Goal: Transaction & Acquisition: Purchase product/service

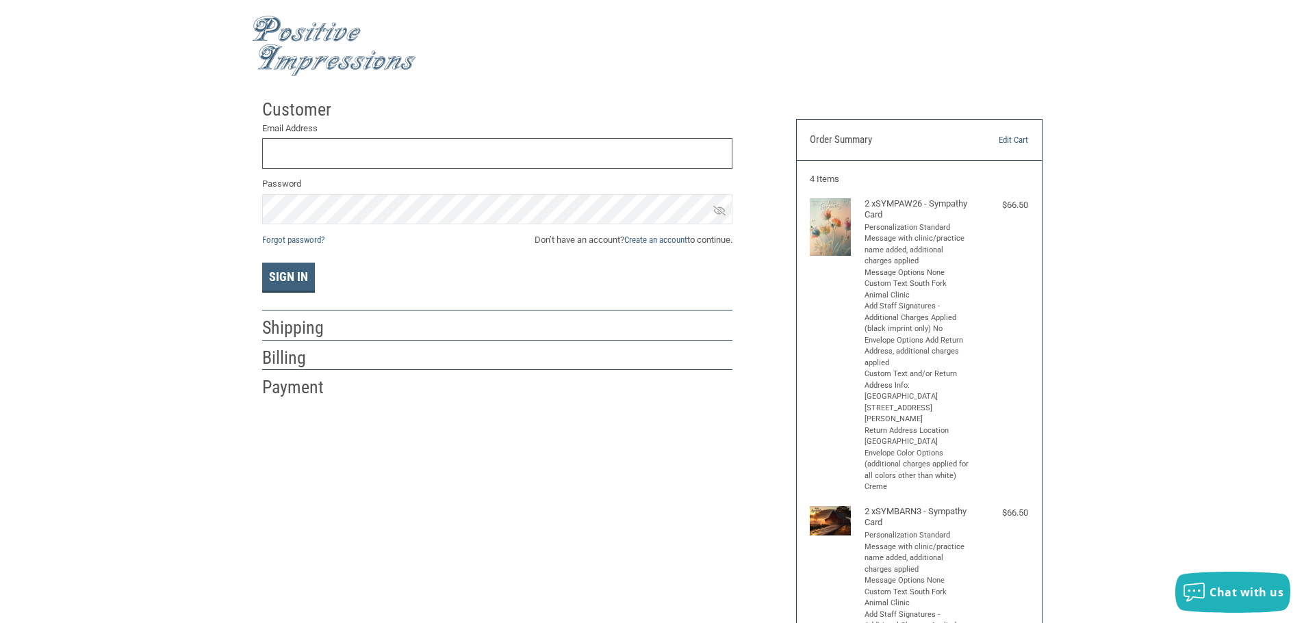
click at [280, 155] on input "Email Address" at bounding box center [497, 153] width 470 height 31
type input "[EMAIL_ADDRESS][DOMAIN_NAME]"
click at [289, 286] on button "Sign In" at bounding box center [288, 278] width 53 height 30
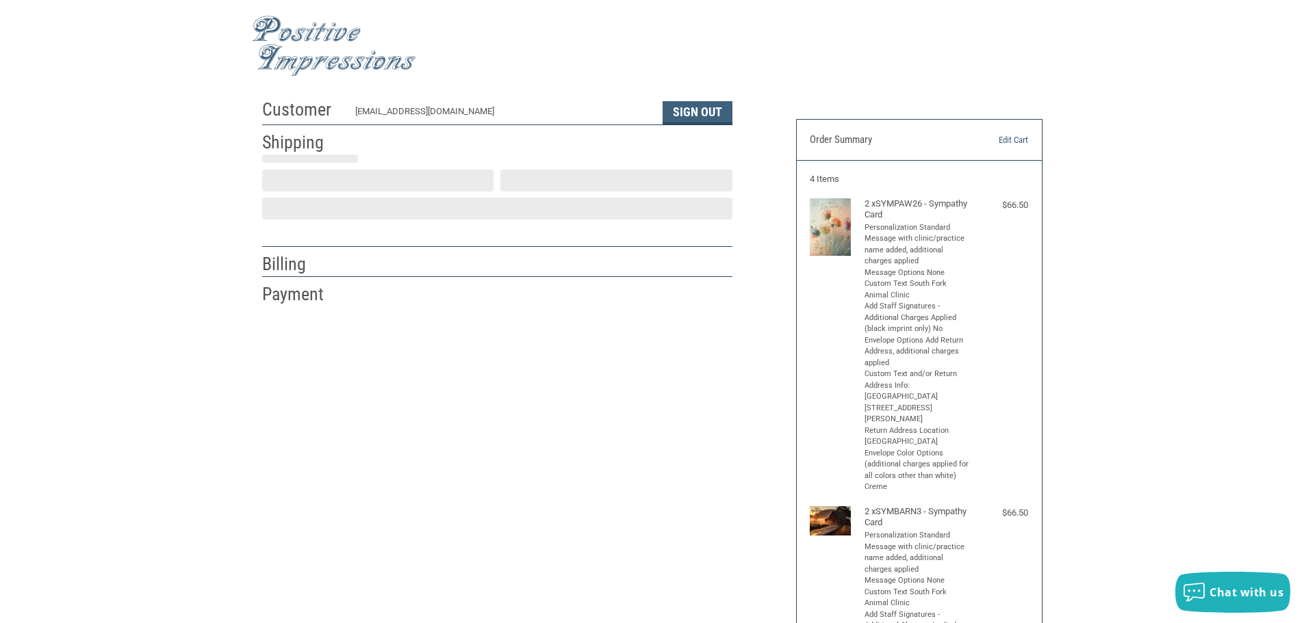
scroll to position [1, 0]
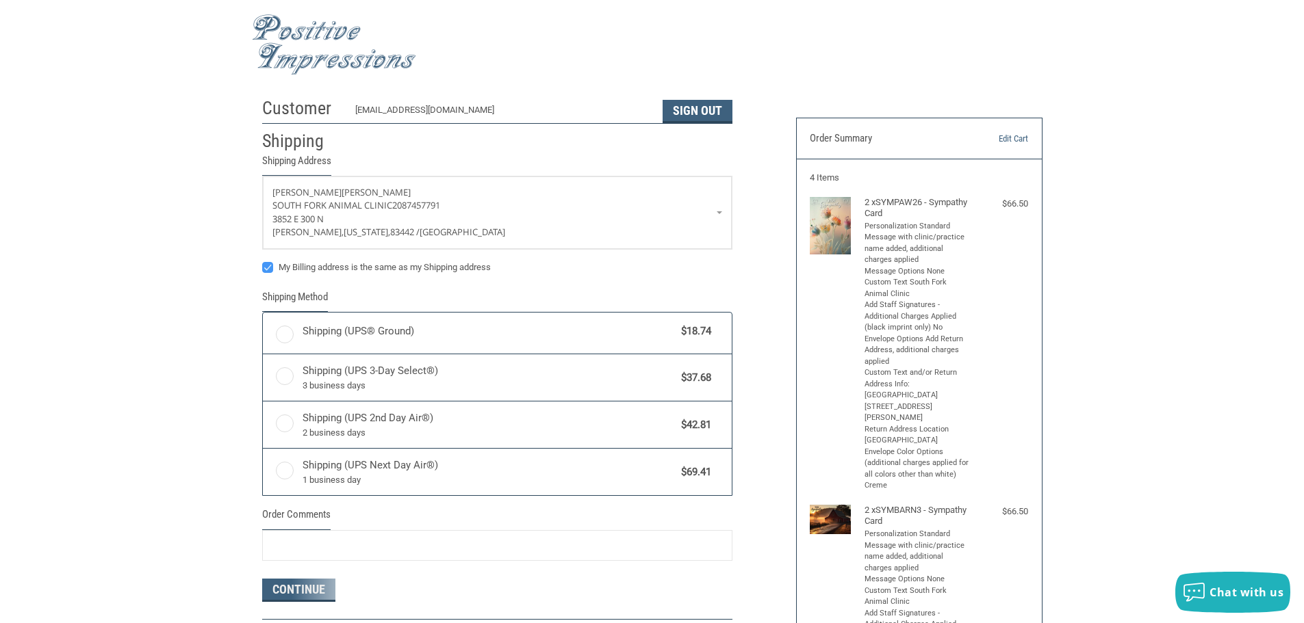
radio input "true"
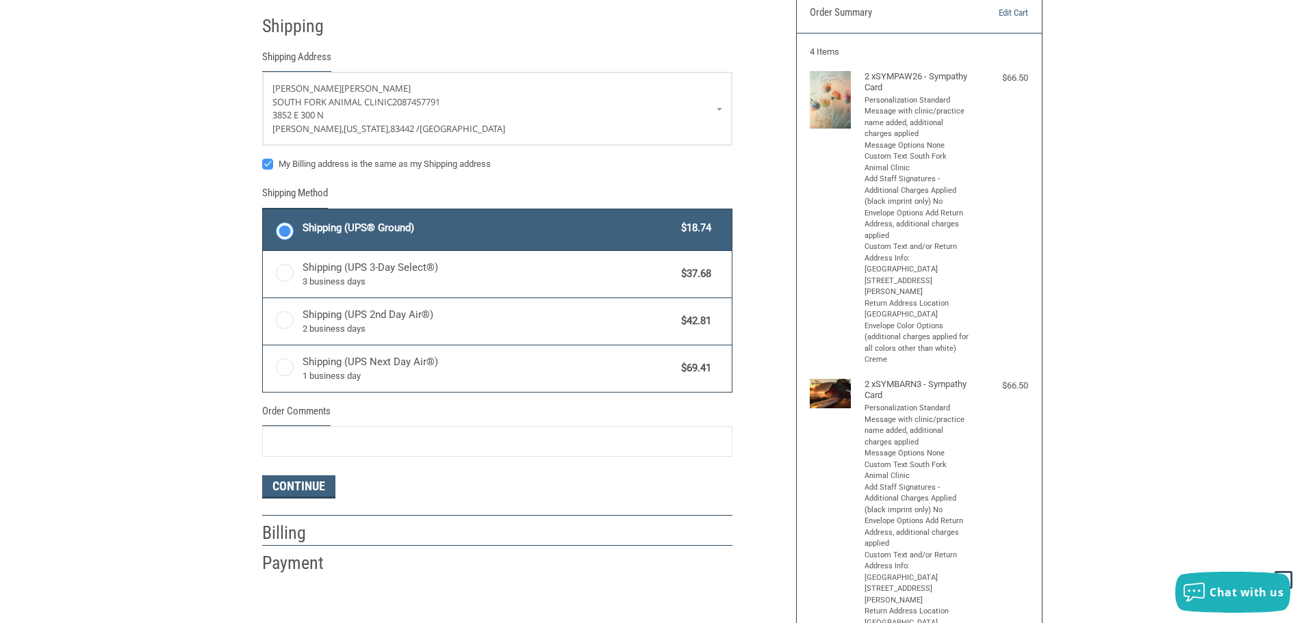
scroll to position [0, 0]
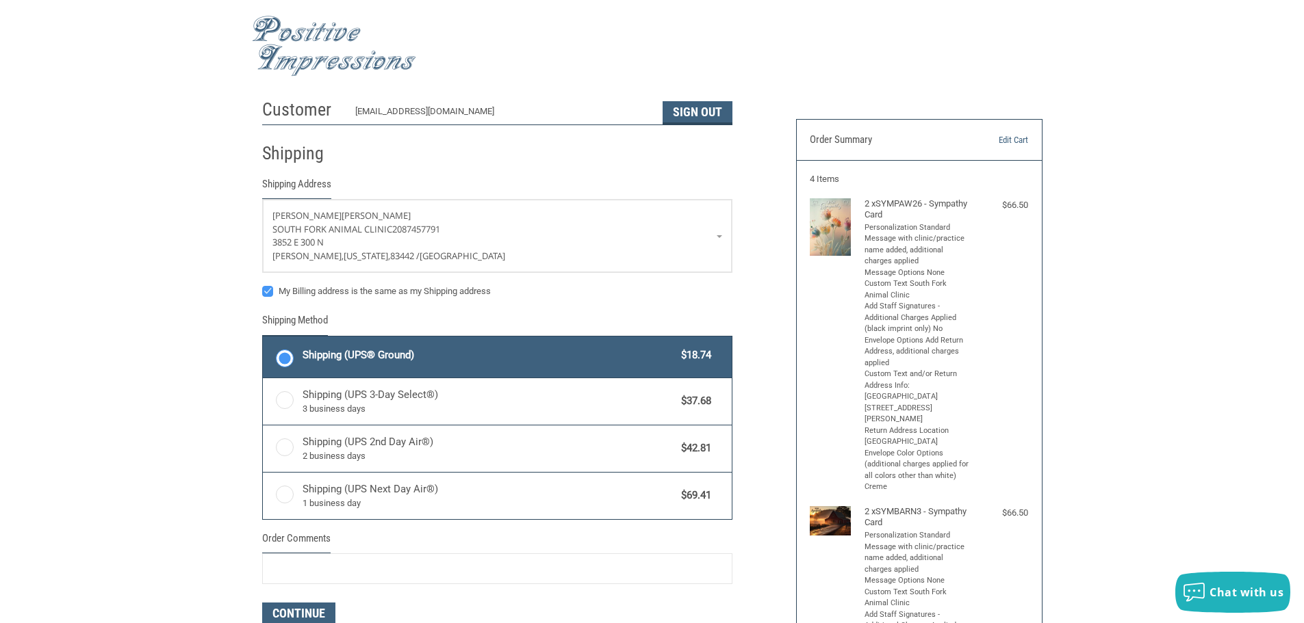
click at [350, 61] on img at bounding box center [334, 46] width 164 height 61
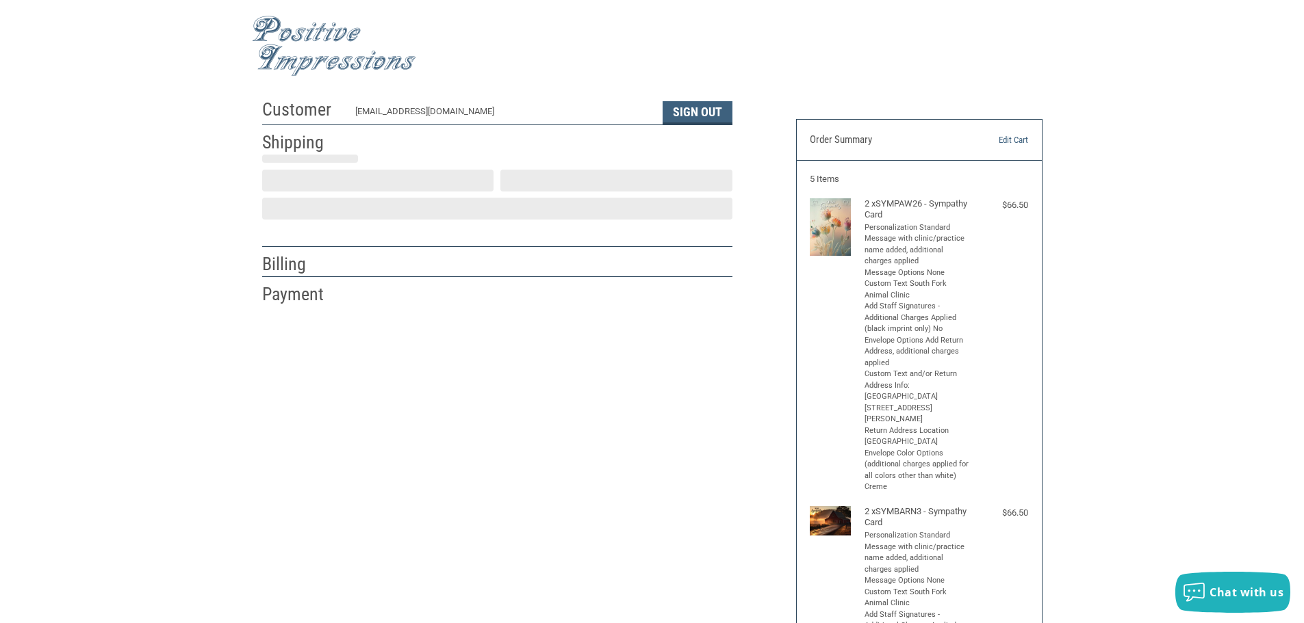
scroll to position [1, 0]
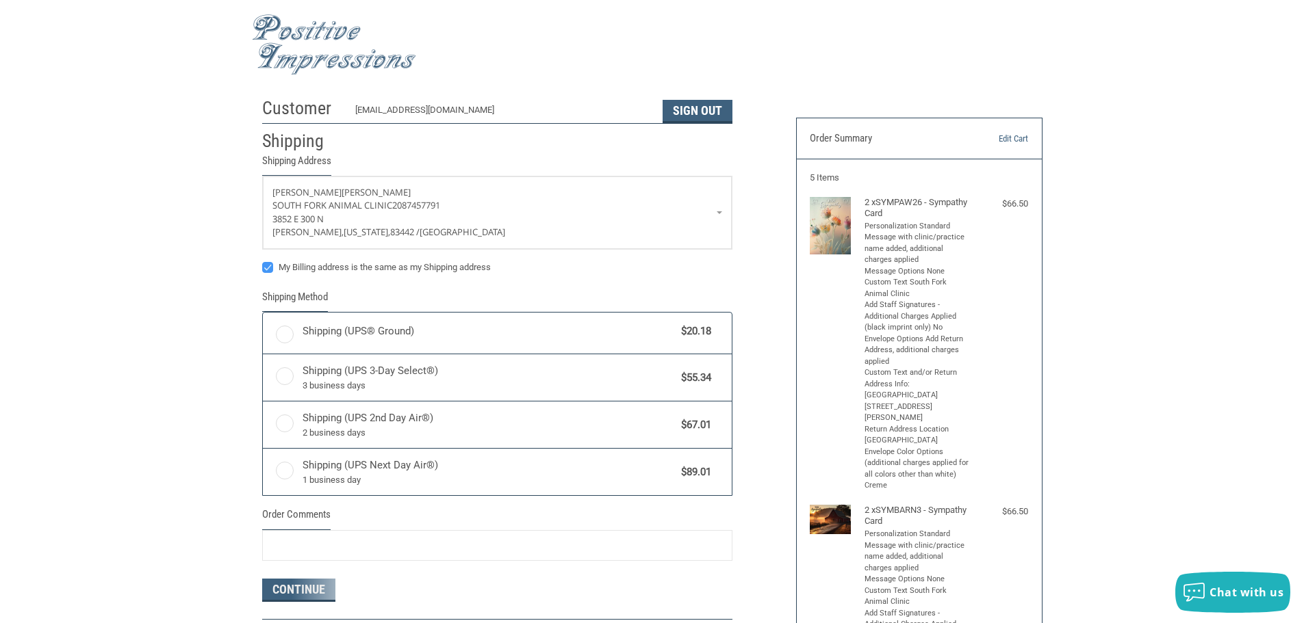
radio input "true"
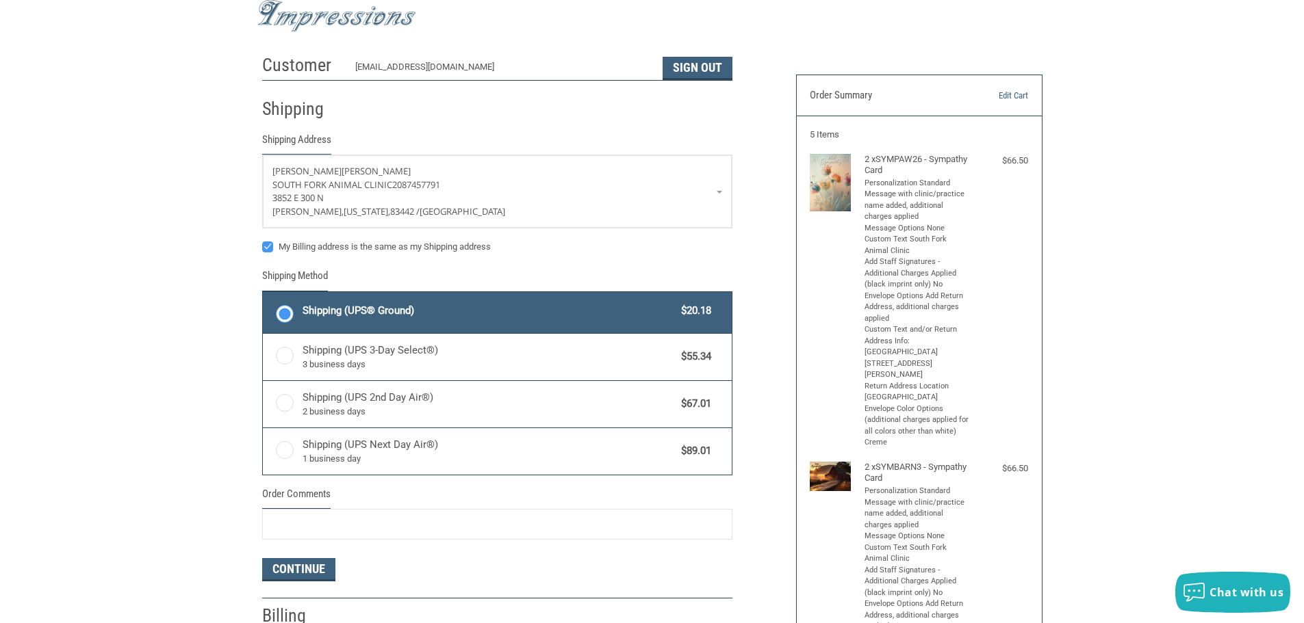
scroll to position [68, 0]
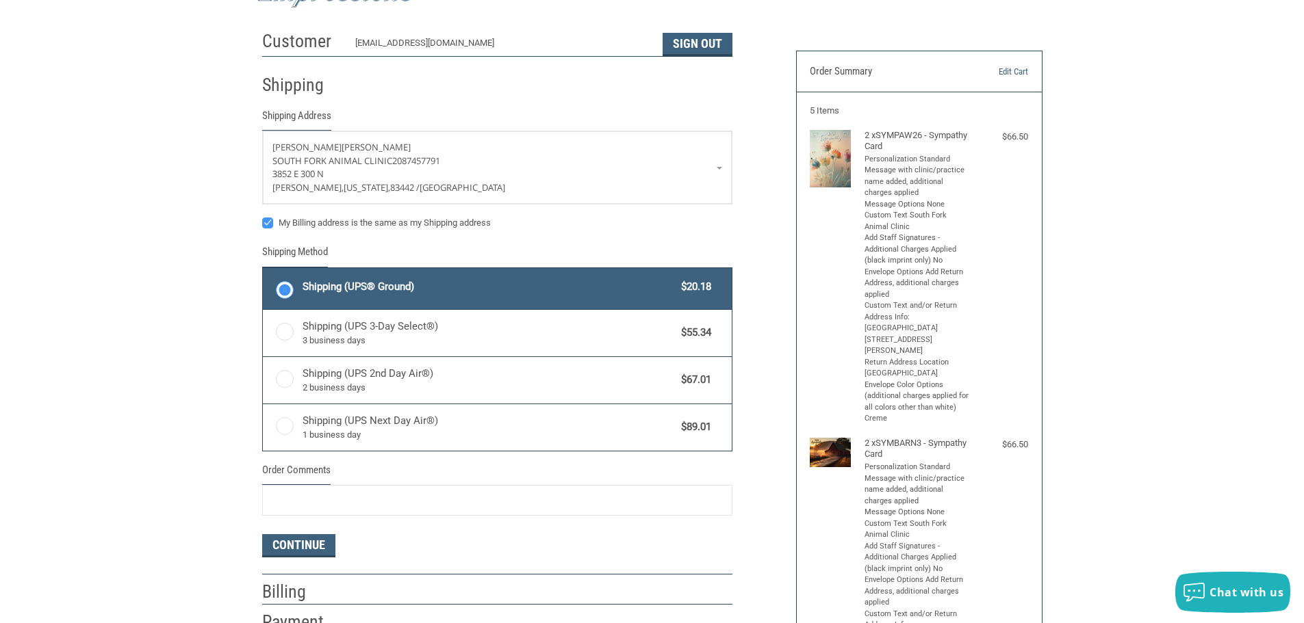
click at [832, 159] on img at bounding box center [829, 158] width 41 height 57
click at [1002, 73] on link "Edit Cart" at bounding box center [993, 72] width 70 height 14
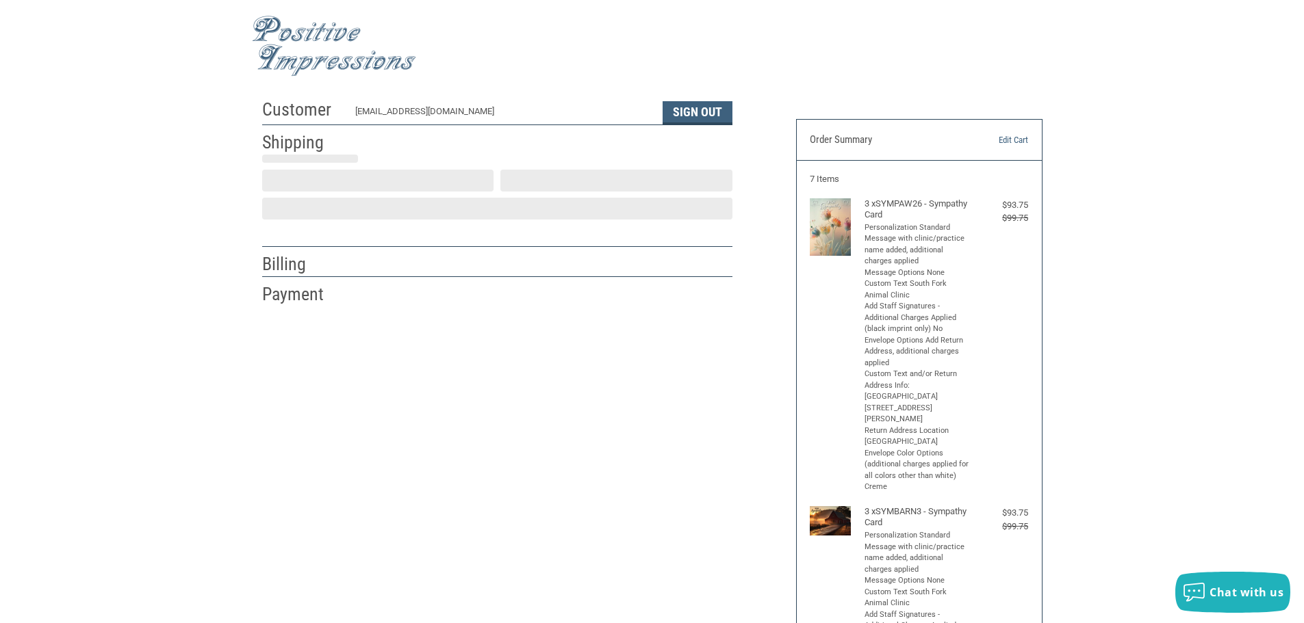
scroll to position [1, 0]
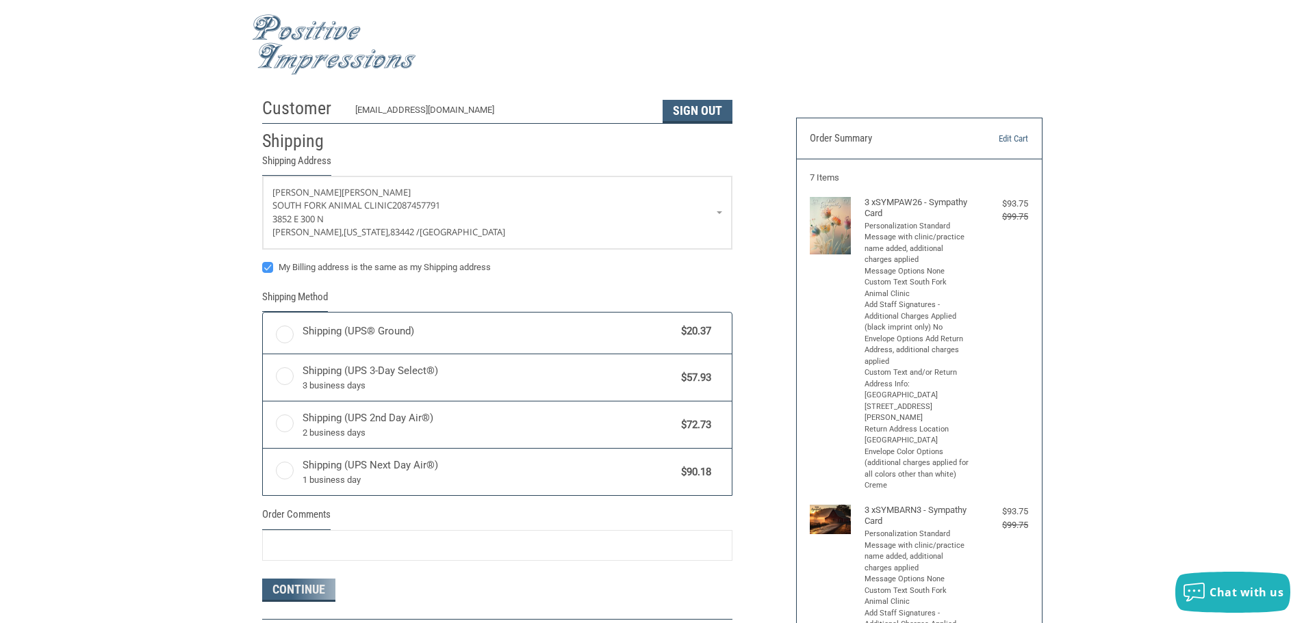
radio input "true"
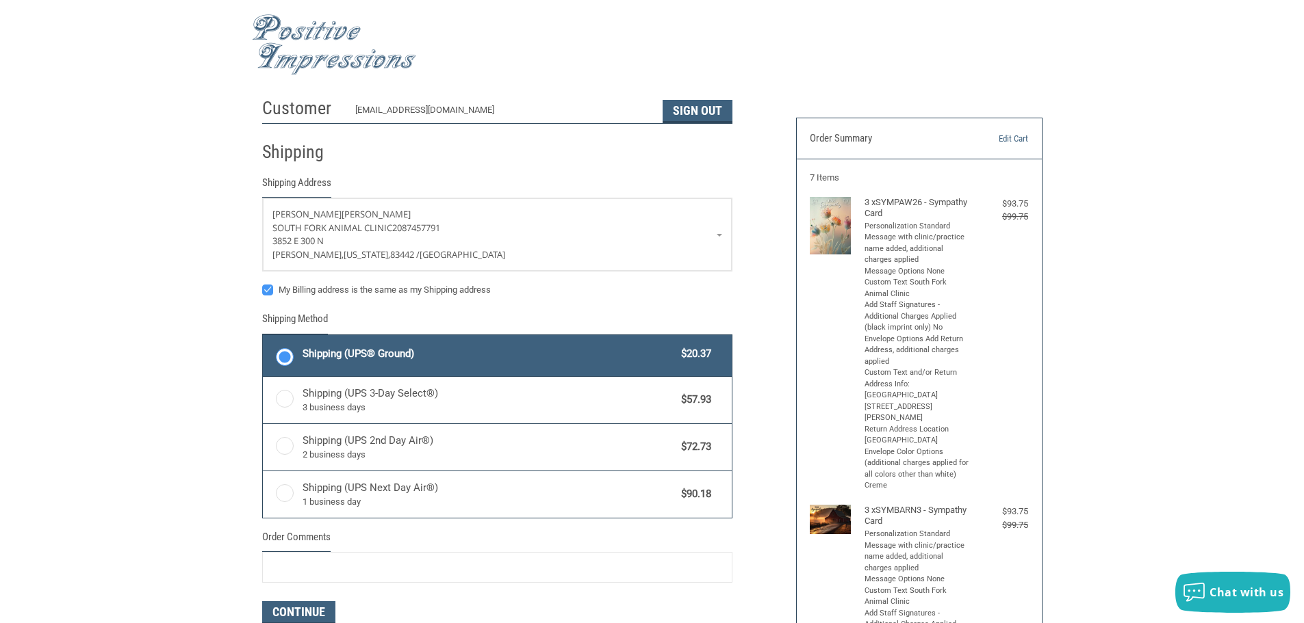
scroll to position [0, 0]
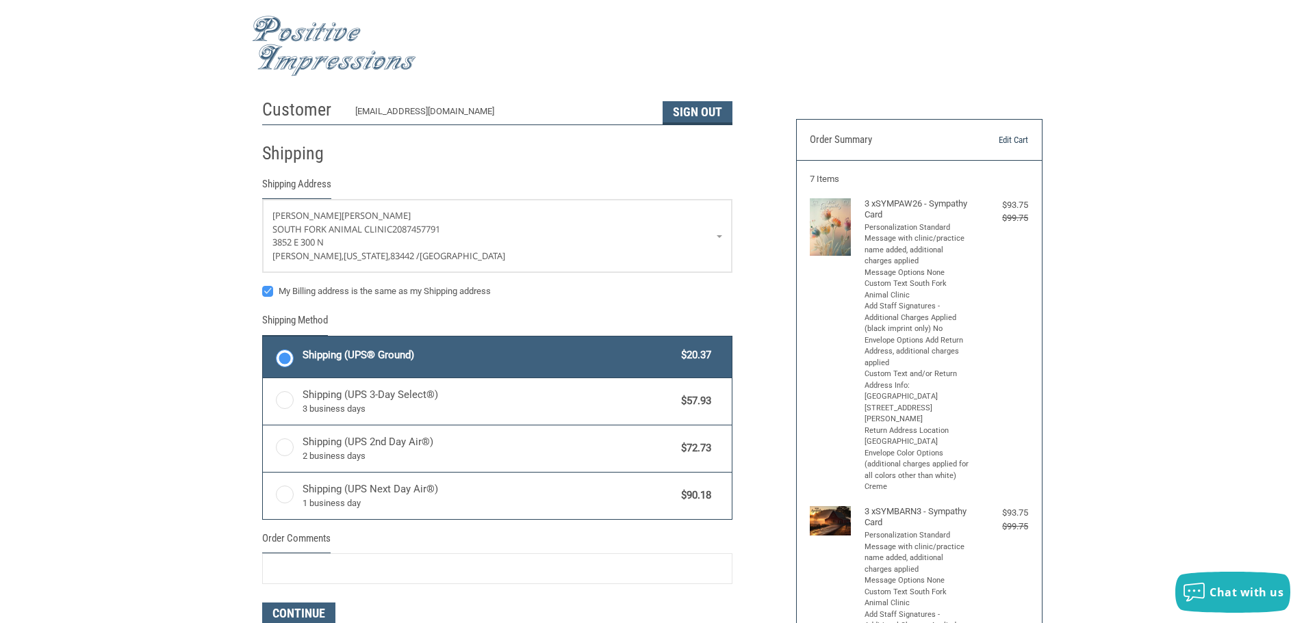
click at [1011, 142] on link "Edit Cart" at bounding box center [993, 140] width 70 height 14
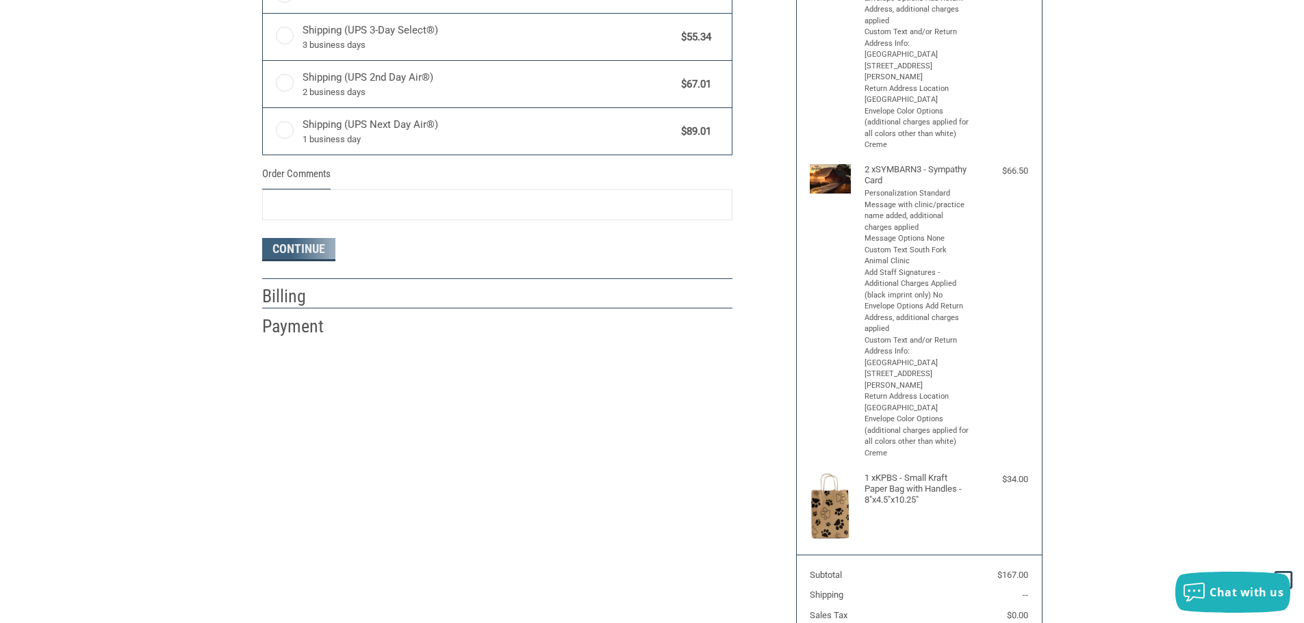
scroll to position [684, 0]
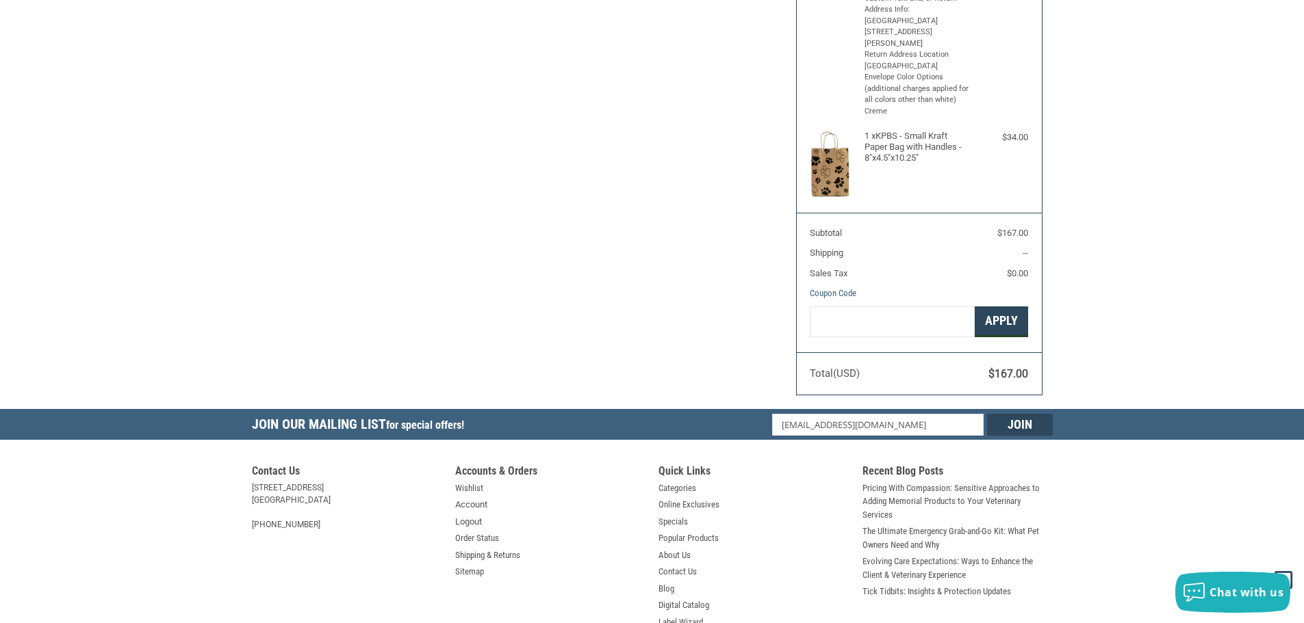
radio input "true"
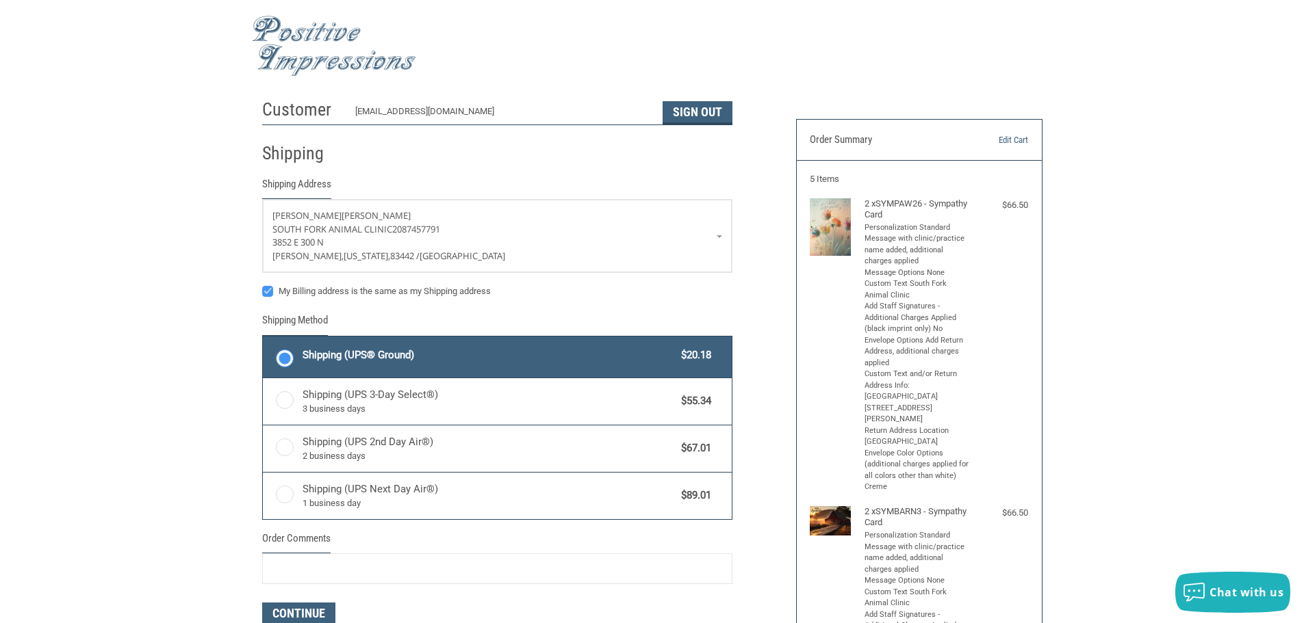
scroll to position [205, 0]
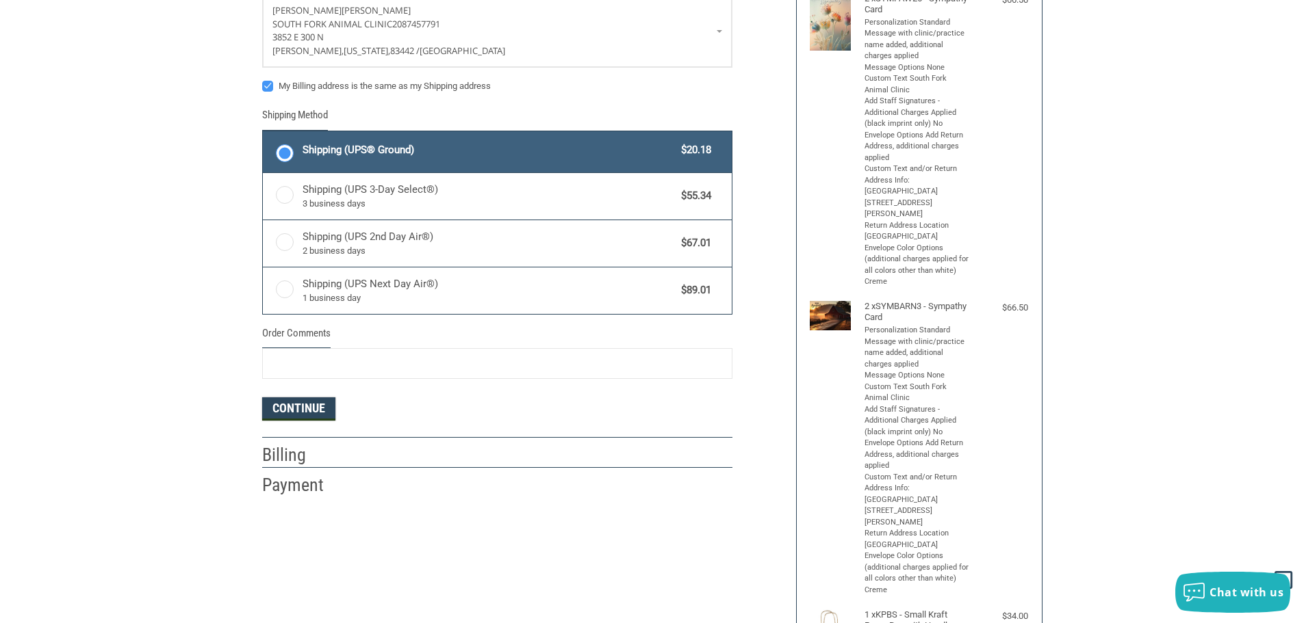
click at [300, 413] on button "Continue" at bounding box center [298, 409] width 73 height 23
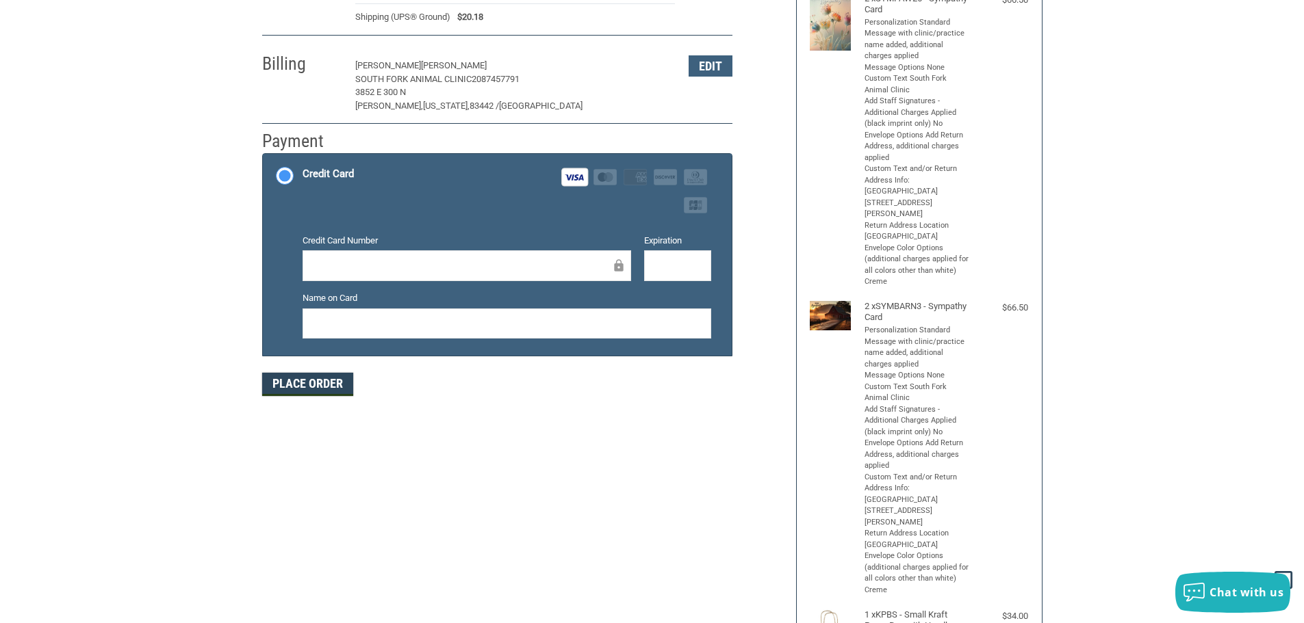
click at [302, 387] on button "Place Order" at bounding box center [307, 384] width 91 height 23
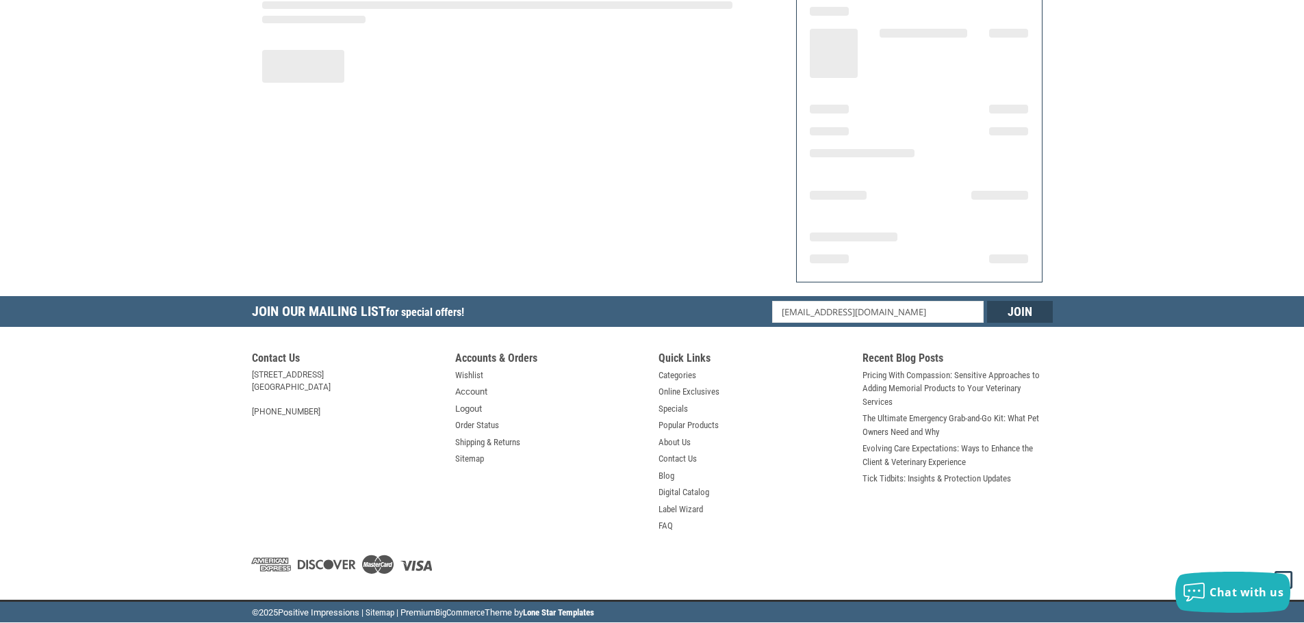
scroll to position [164, 0]
